Goal: Check status

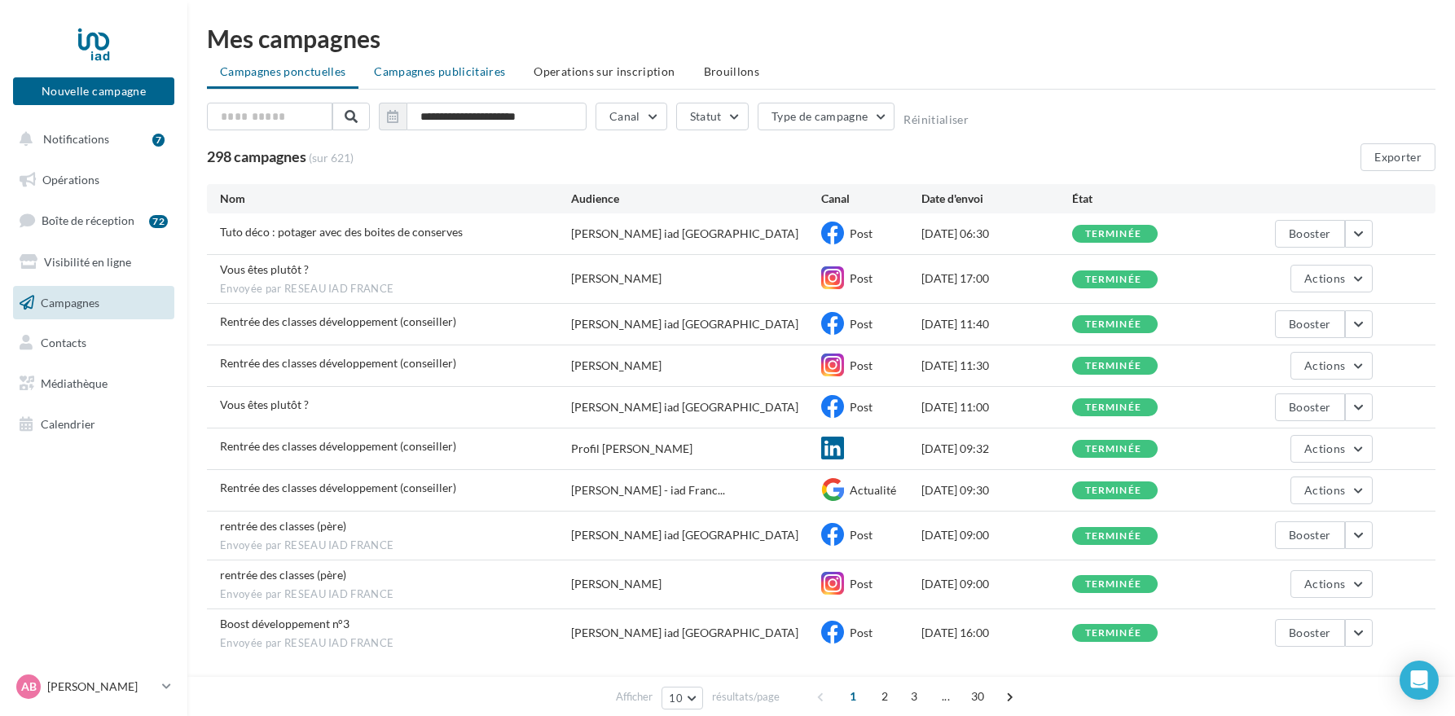
click at [452, 77] on span "Campagnes publicitaires" at bounding box center [439, 71] width 131 height 14
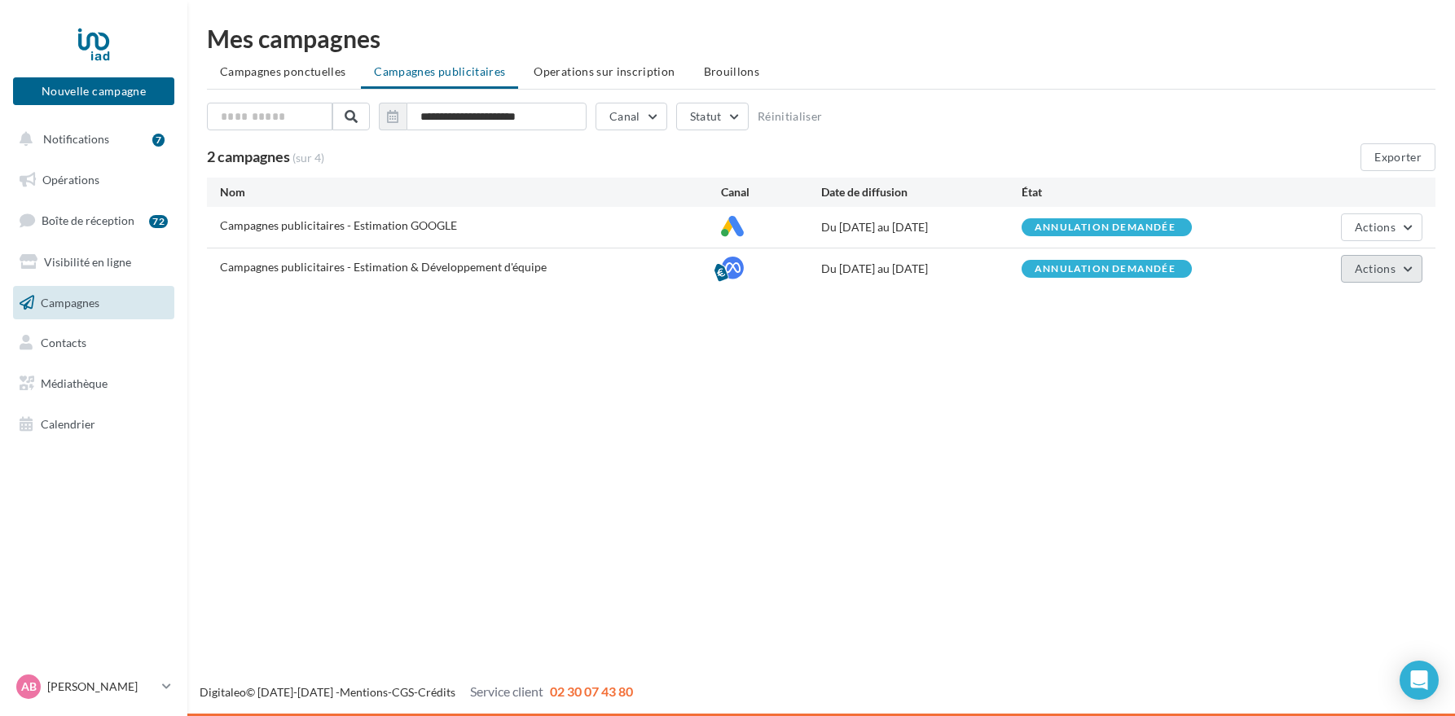
click at [1399, 270] on button "Actions" at bounding box center [1381, 269] width 81 height 28
click at [1330, 356] on button "Voir les résultats" at bounding box center [1341, 349] width 163 height 42
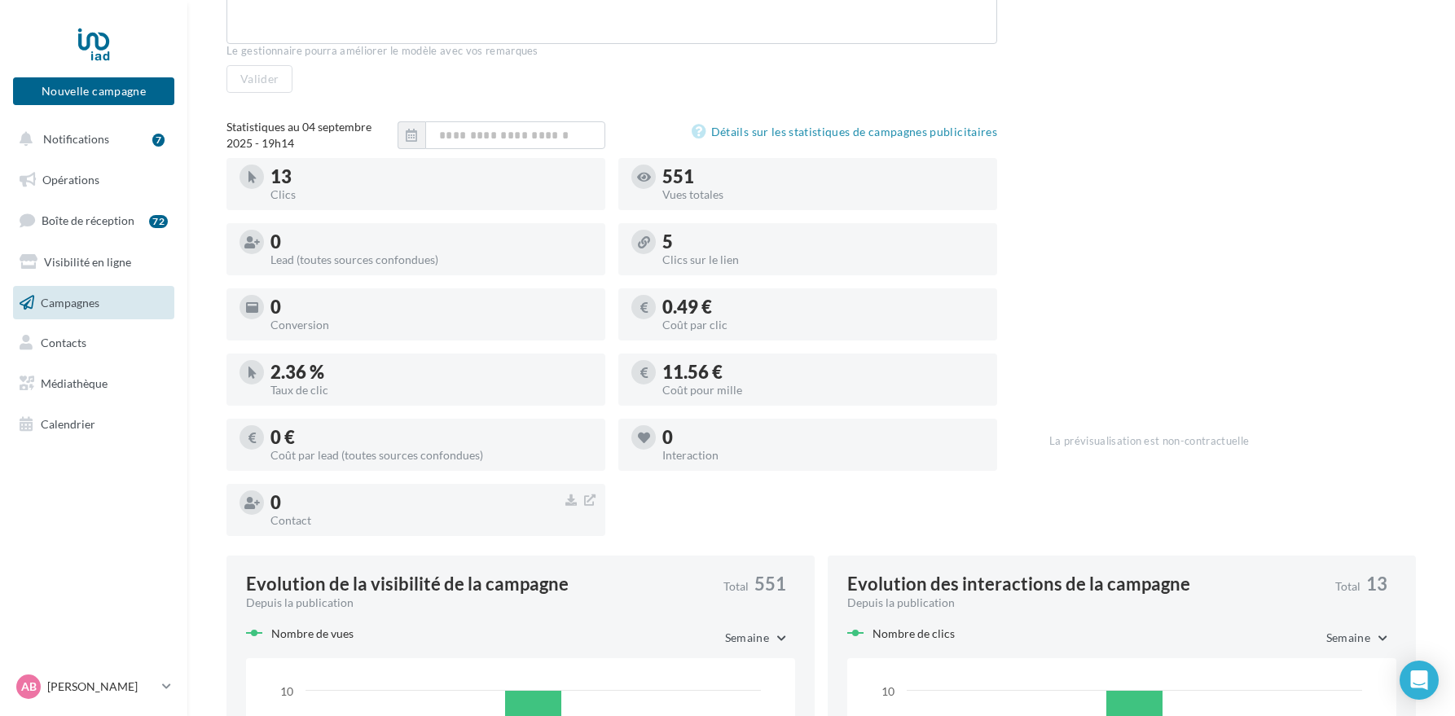
scroll to position [305, 0]
